Goal: Transaction & Acquisition: Obtain resource

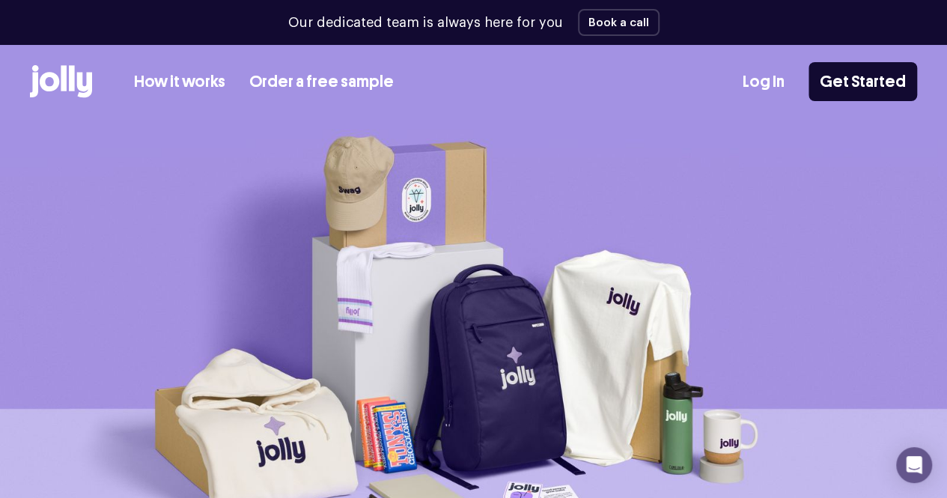
click at [332, 80] on link "Order a free sample" at bounding box center [321, 82] width 144 height 25
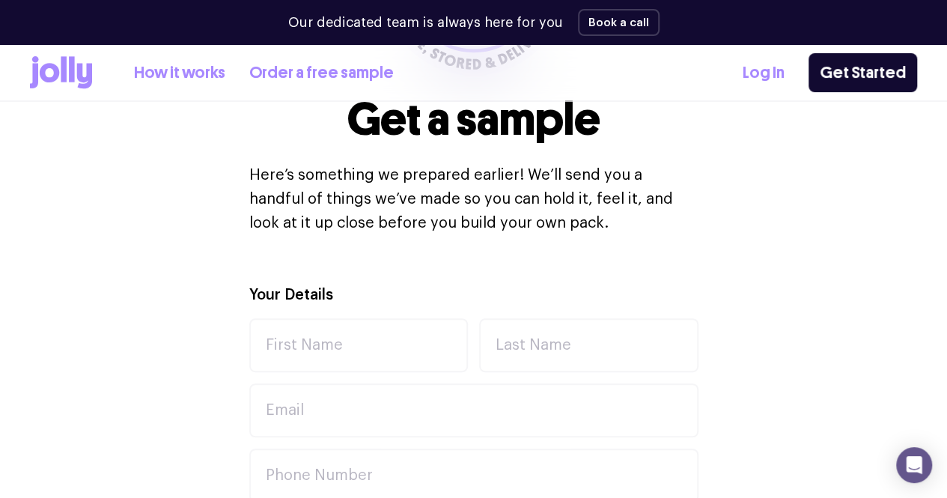
scroll to position [466, 0]
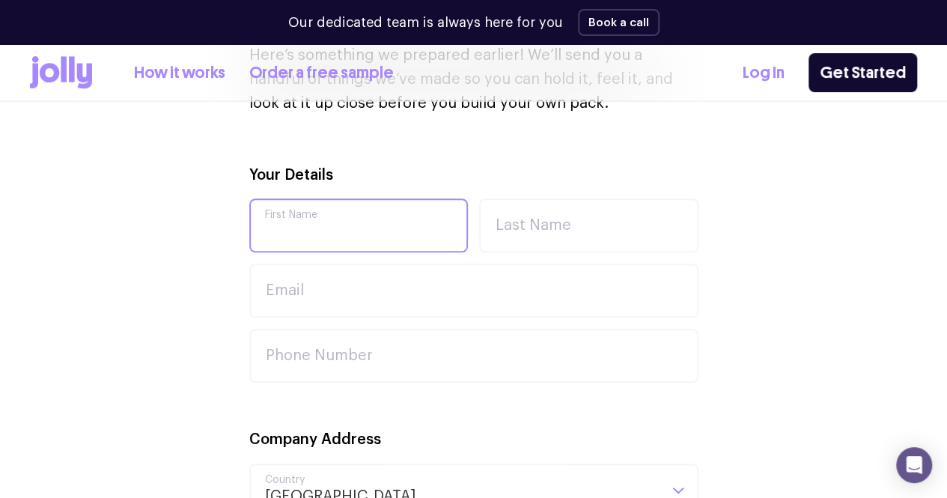
click at [331, 239] on input "First Name" at bounding box center [358, 225] width 219 height 54
type input "[PERSON_NAME]"
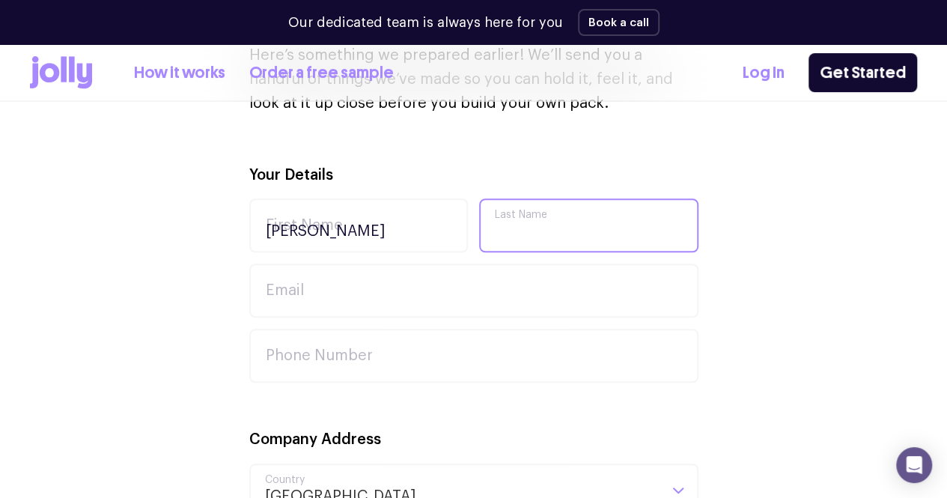
type input "[PERSON_NAME]"
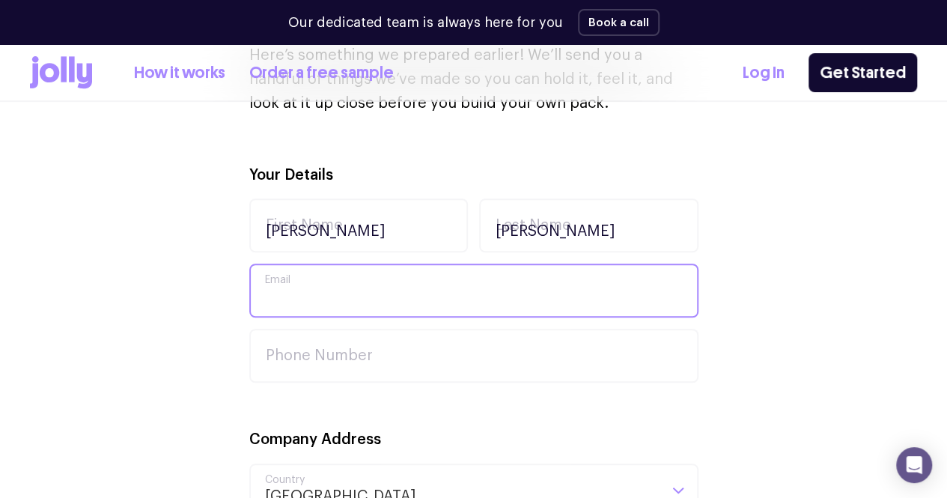
type input "[EMAIL_ADDRESS][PERSON_NAME][DOMAIN_NAME]"
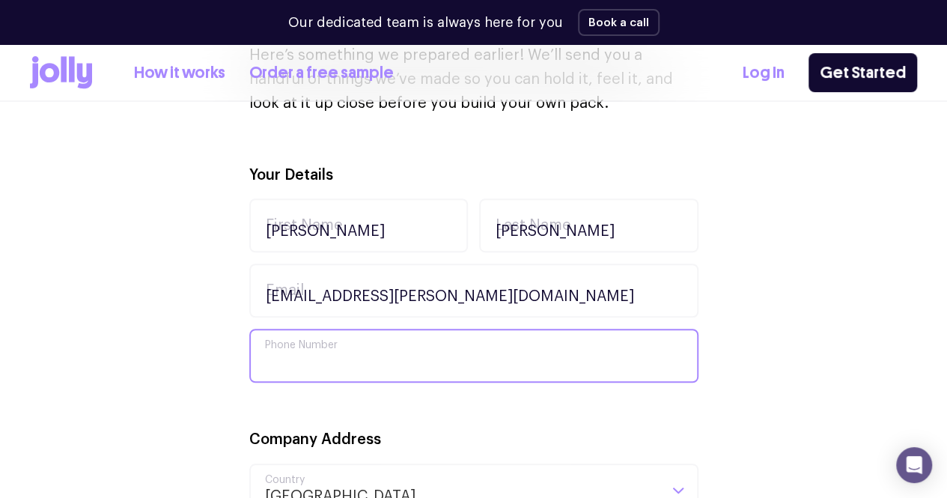
type input "0403785092"
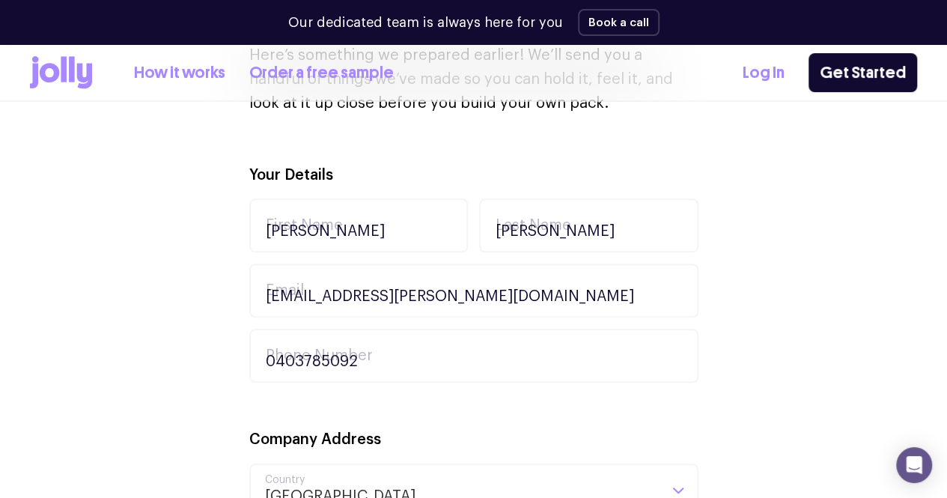
type input "80 Broadway"
type input "Varsity"
type input "BROADWAY NEDLANDS"
type input "6009"
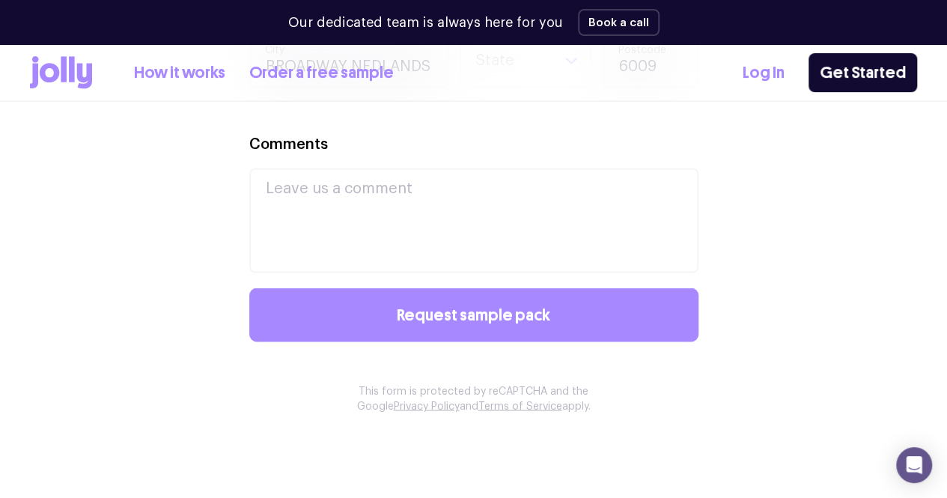
scroll to position [1156, 0]
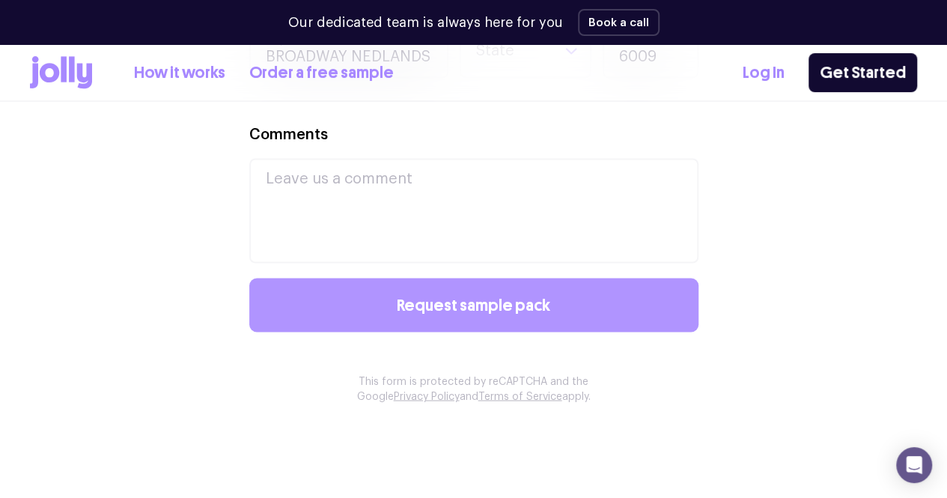
click at [494, 313] on span "Request sample pack" at bounding box center [473, 304] width 153 height 16
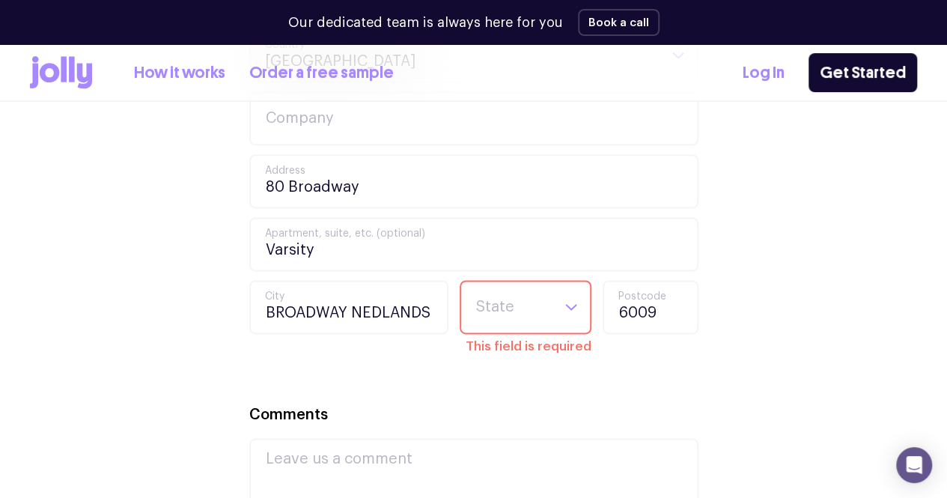
scroll to position [903, 0]
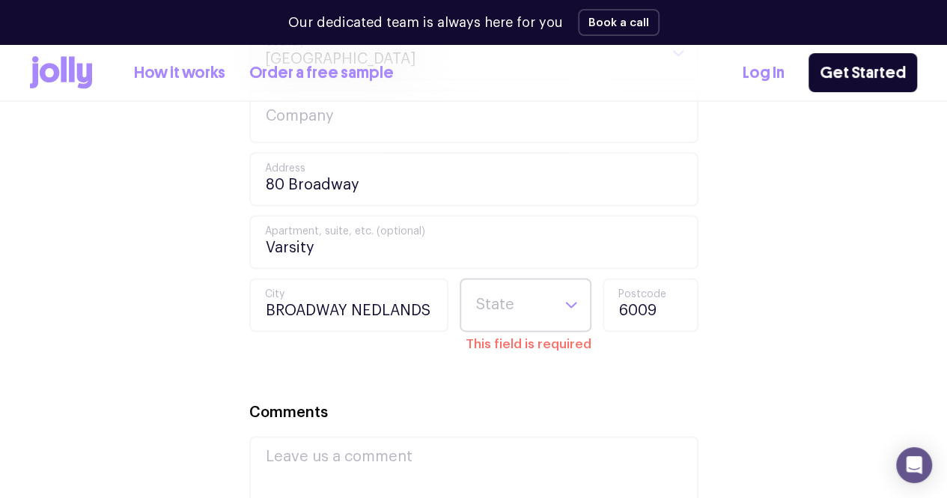
click at [496, 312] on input "Search for option" at bounding box center [513, 304] width 76 height 51
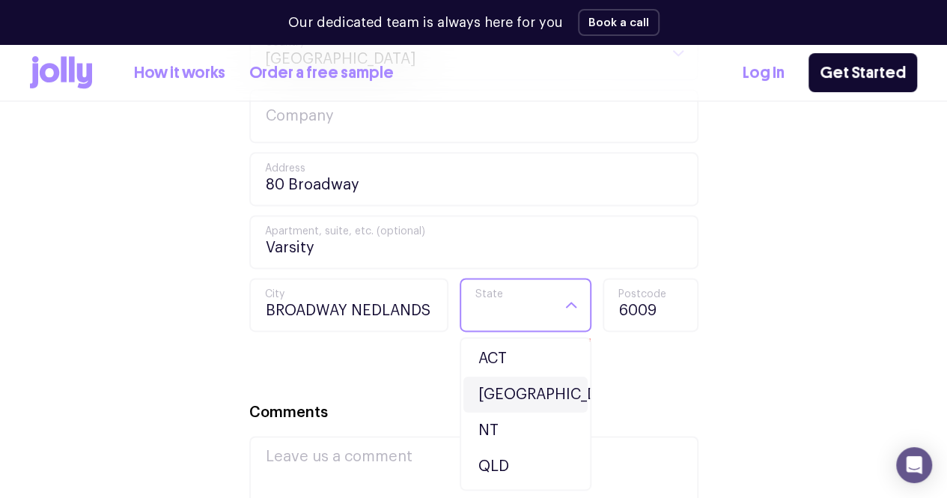
scroll to position [141, 0]
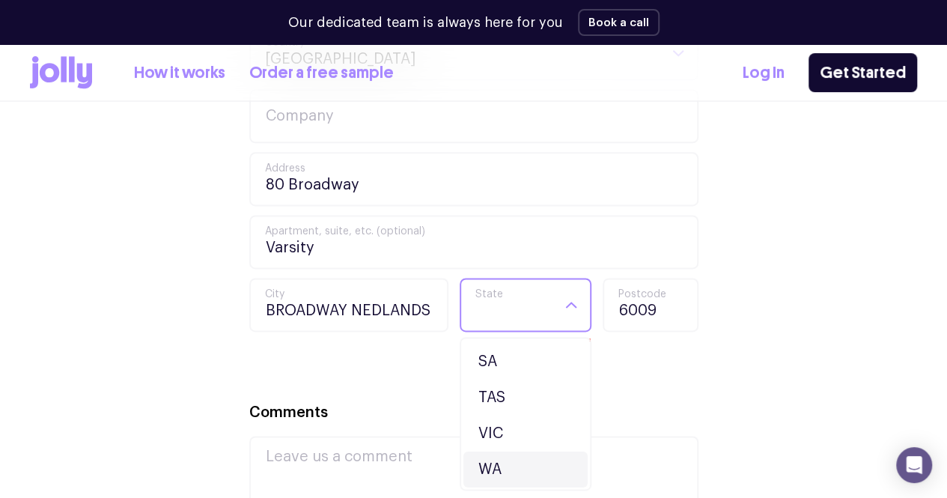
click at [534, 487] on li "WA" at bounding box center [525, 469] width 124 height 36
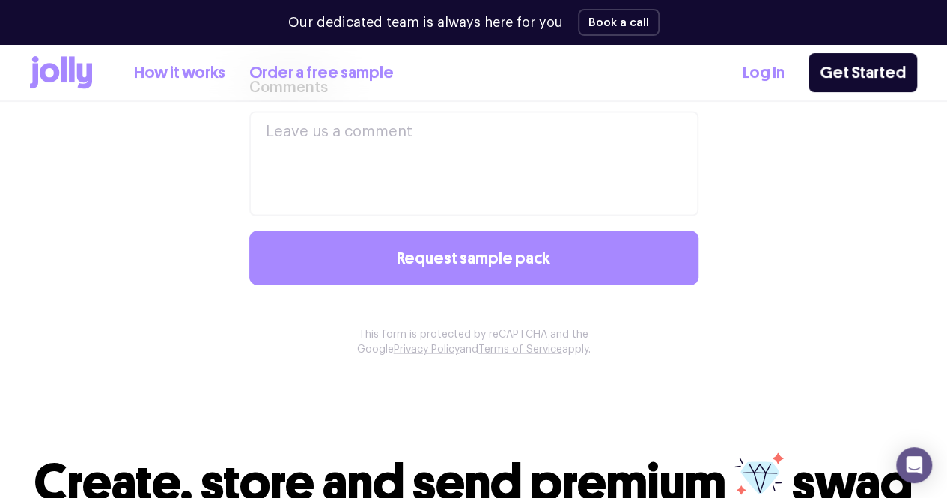
scroll to position [1216, 0]
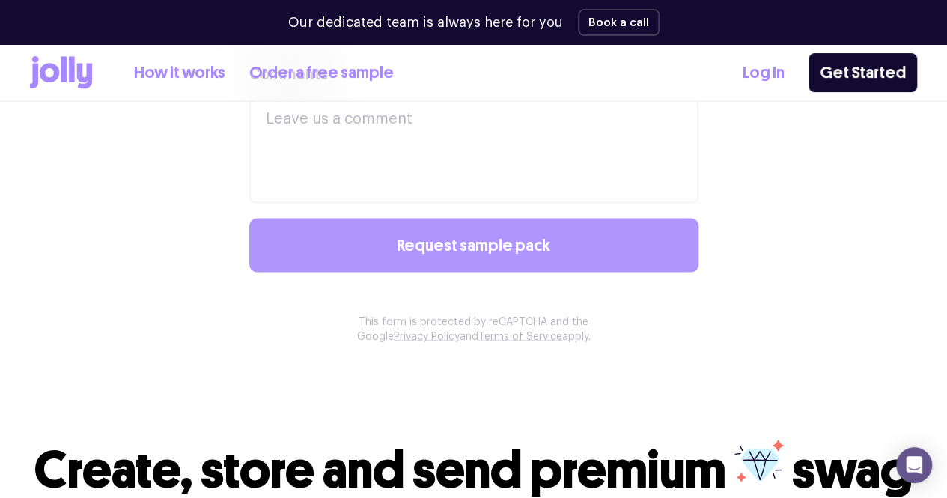
click at [457, 253] on span "Request sample pack" at bounding box center [473, 245] width 153 height 16
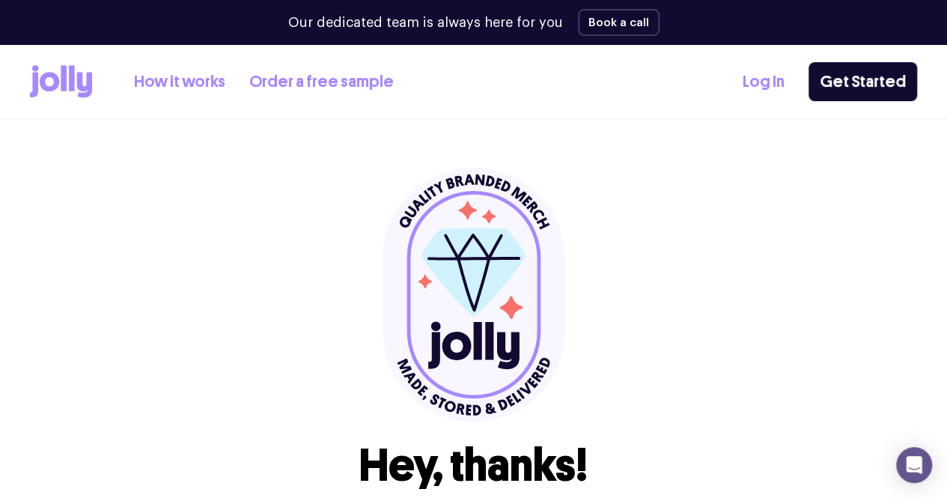
scroll to position [270, 0]
